Goal: Navigation & Orientation: Understand site structure

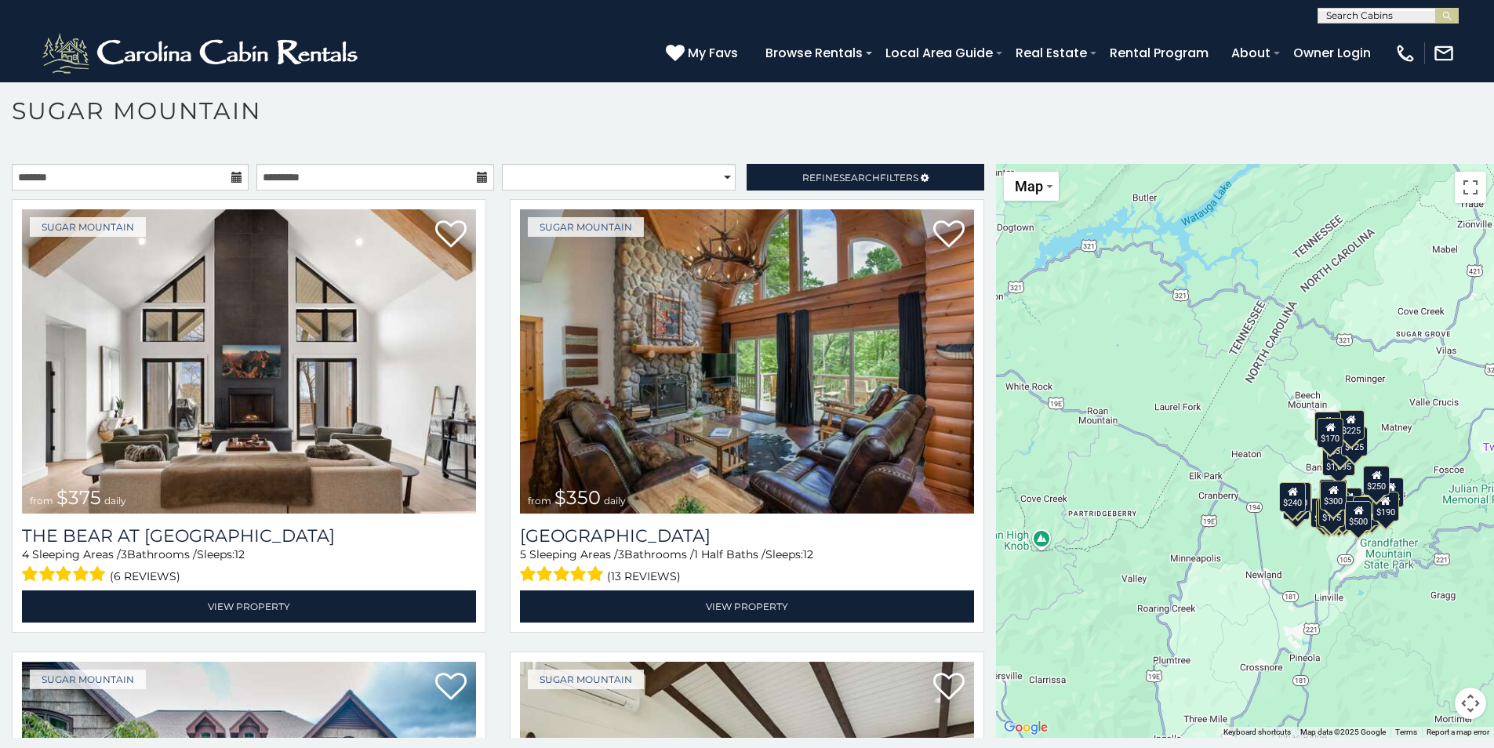
scroll to position [45, 0]
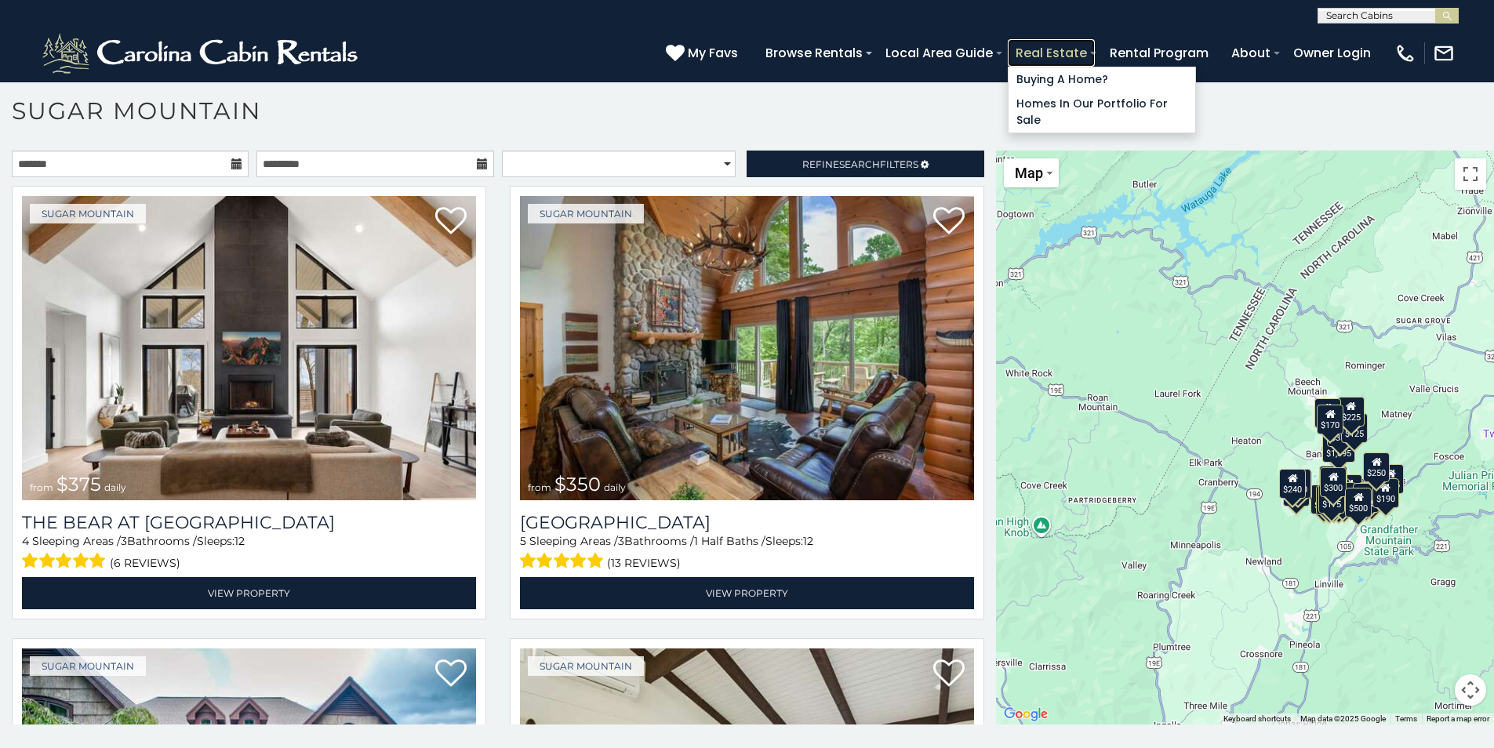
click at [1053, 55] on link "Real Estate" at bounding box center [1051, 52] width 87 height 27
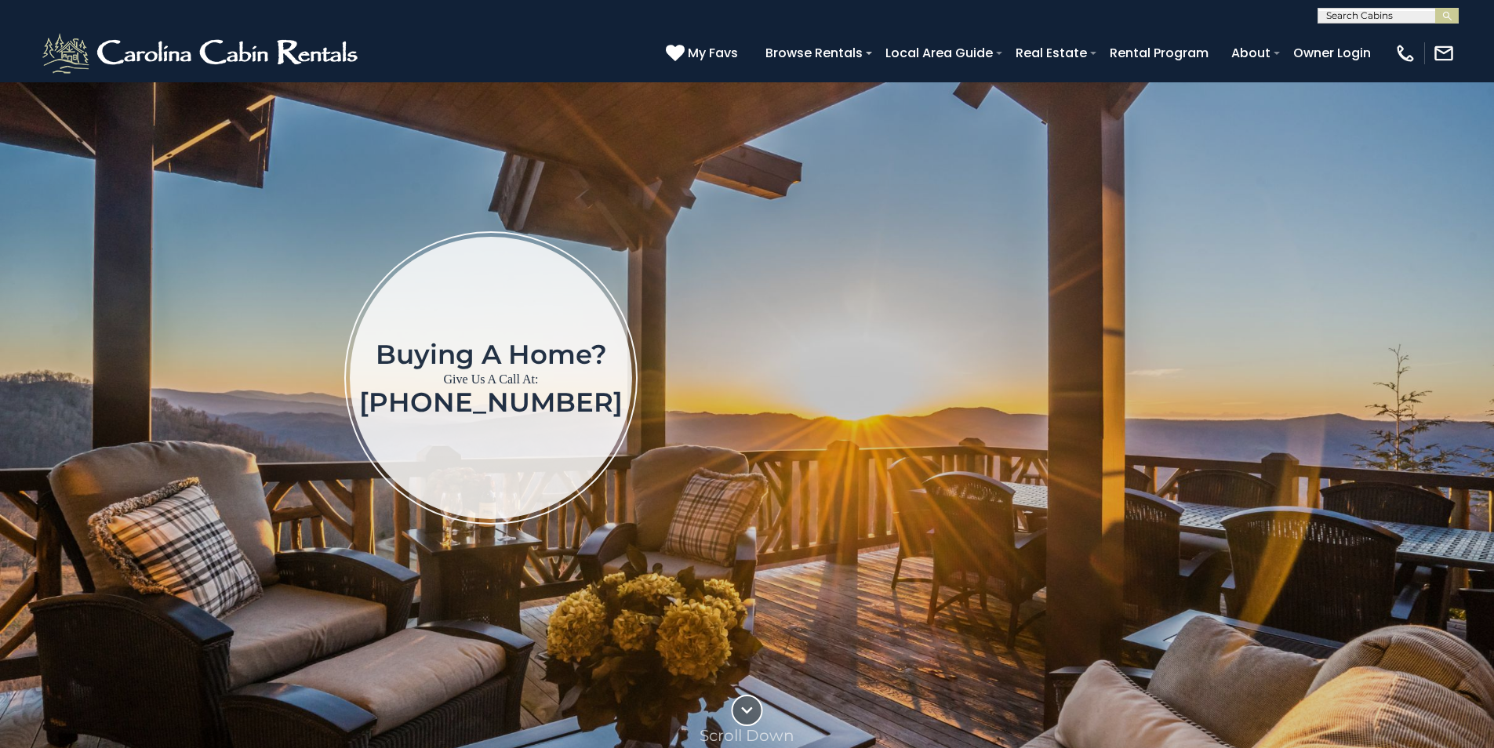
scroll to position [157, 0]
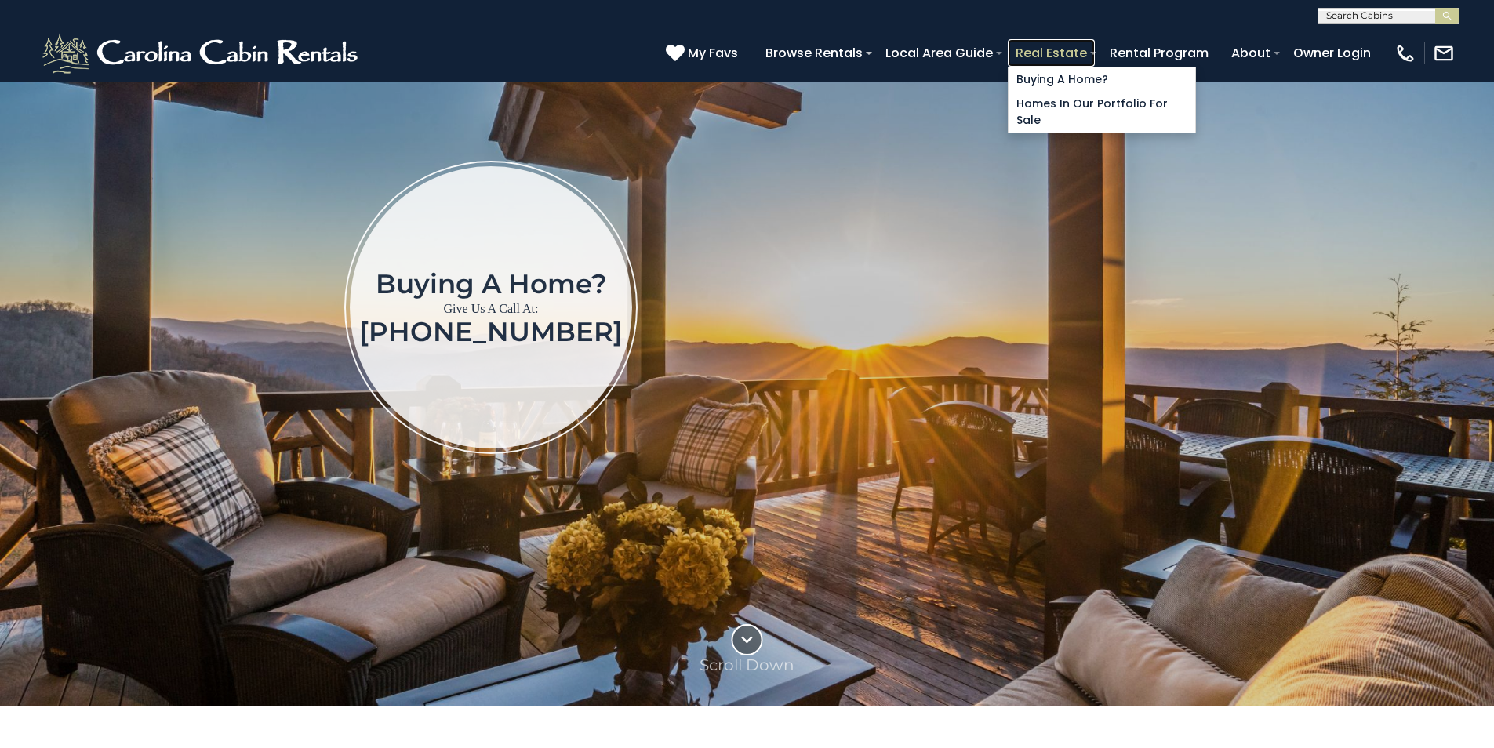
click at [1077, 43] on link "Real Estate" at bounding box center [1051, 52] width 87 height 27
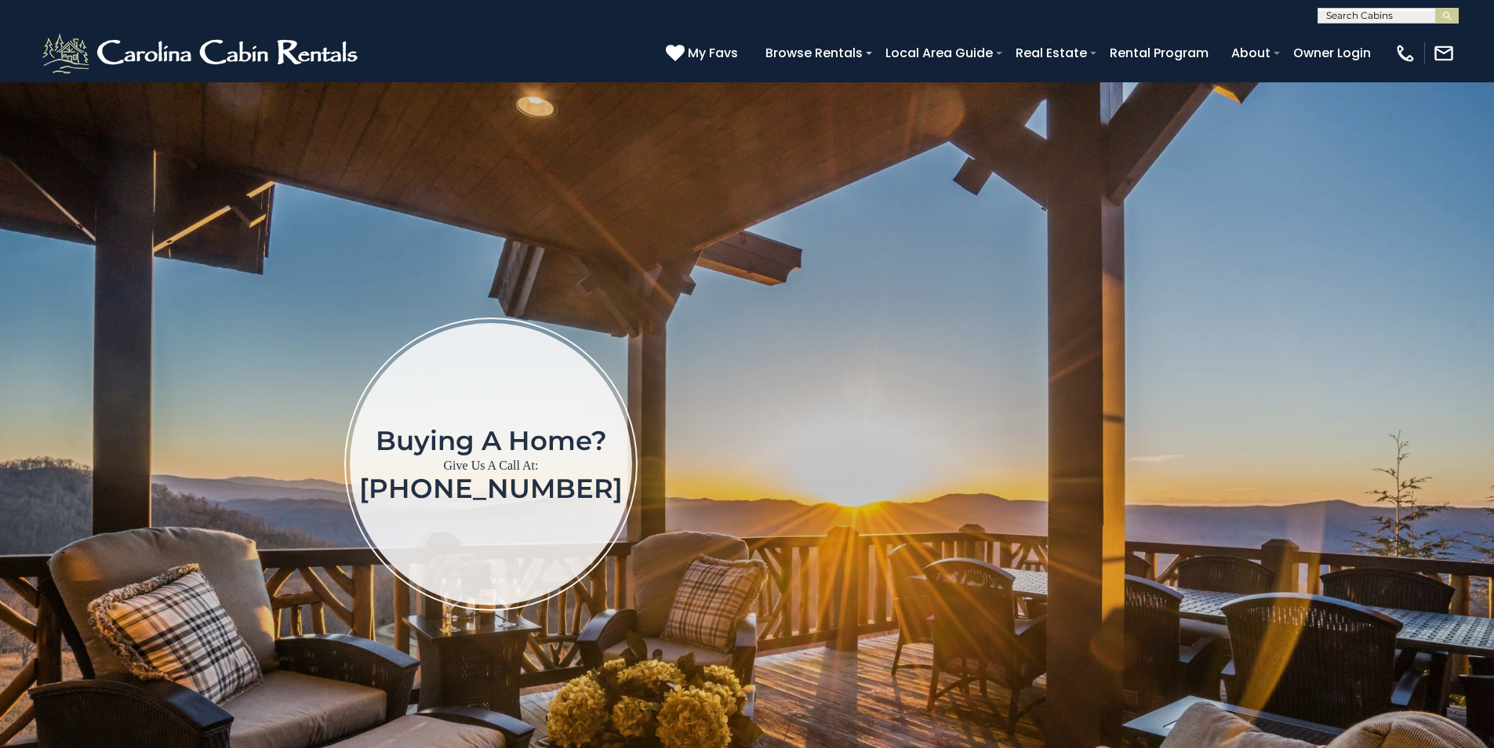
scroll to position [157, 0]
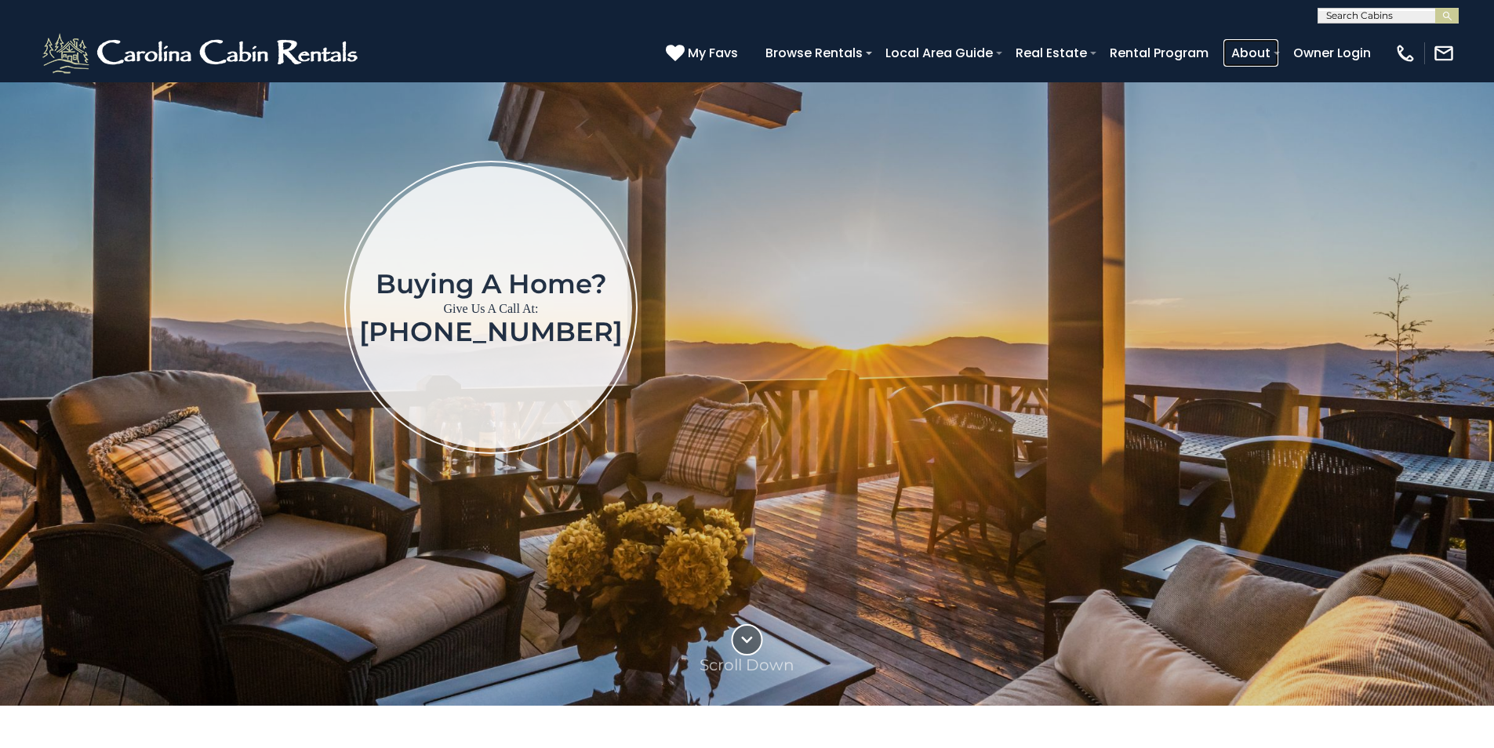
drag, startPoint x: 588, startPoint y: 158, endPoint x: 583, endPoint y: 202, distance: 44.3
click at [1267, 46] on link "About" at bounding box center [1250, 52] width 55 height 27
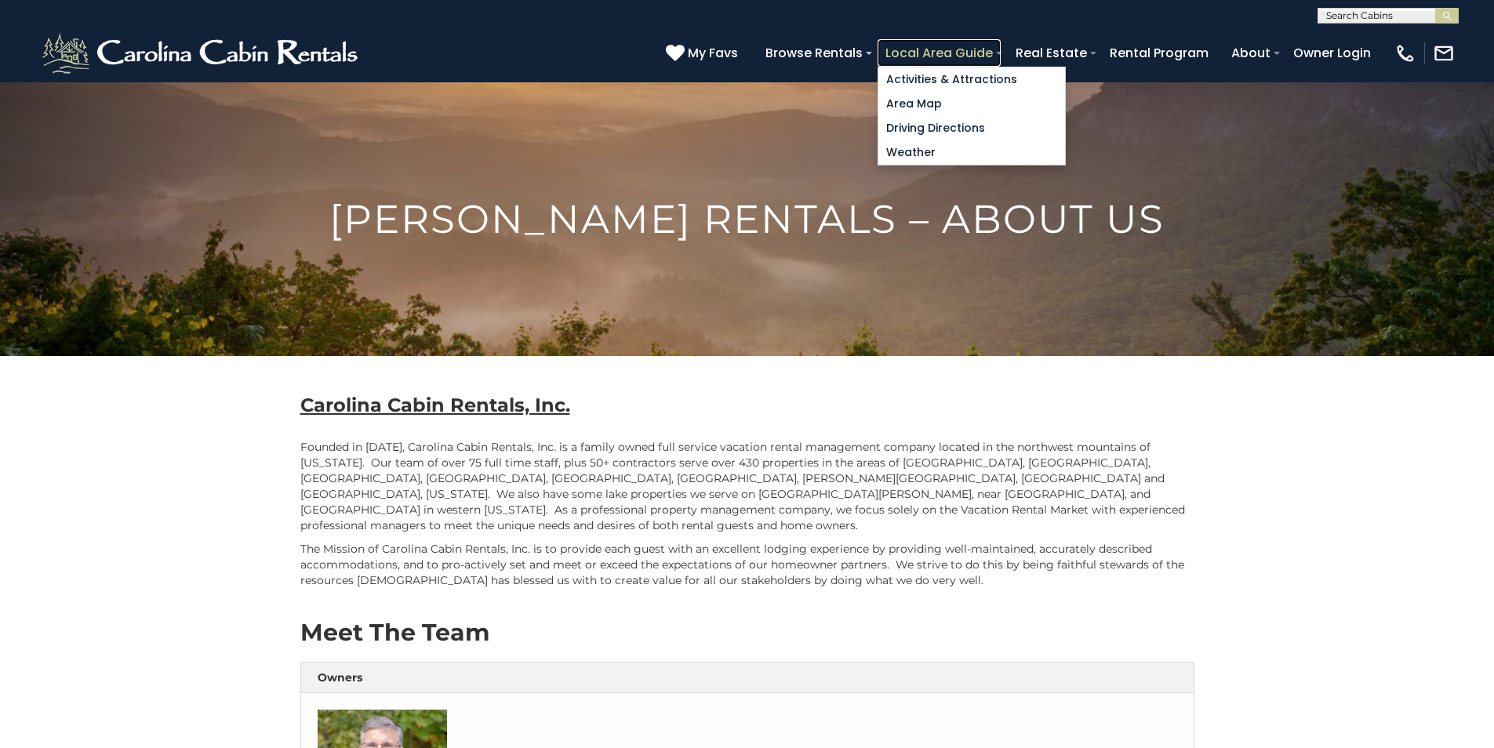
click at [920, 45] on link "Local Area Guide" at bounding box center [939, 52] width 123 height 27
